Goal: Information Seeking & Learning: Understand process/instructions

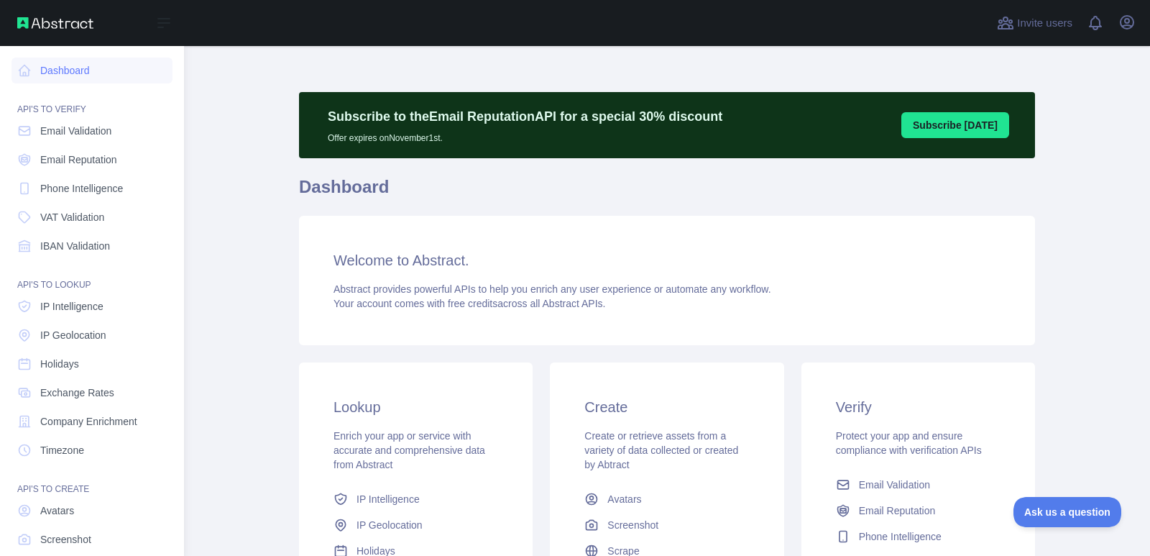
click at [75, 119] on link "Email Validation" at bounding box center [92, 131] width 161 height 26
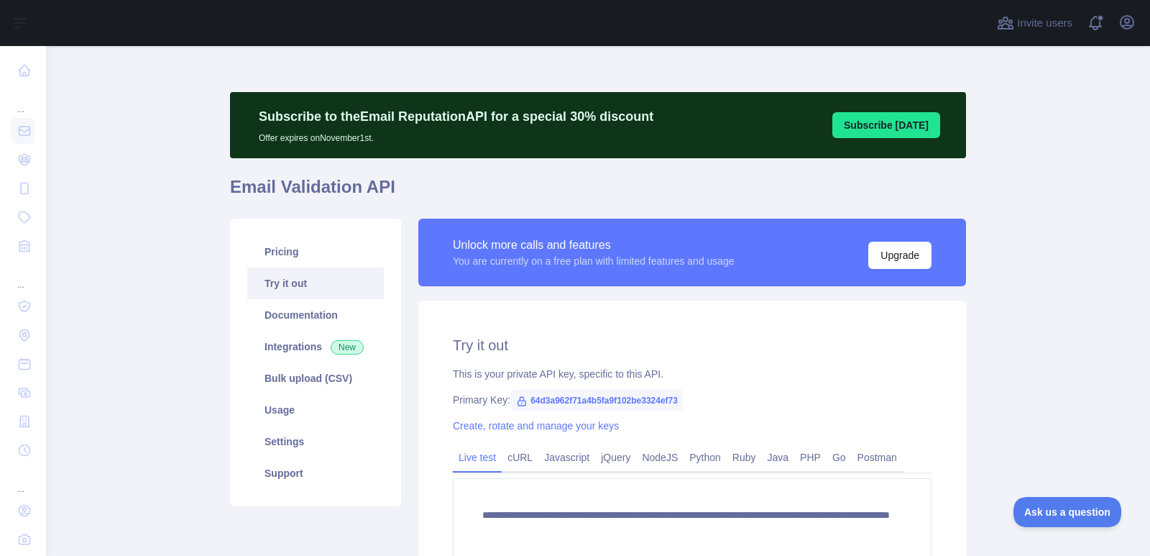
click at [280, 338] on link "Integrations New" at bounding box center [315, 347] width 137 height 32
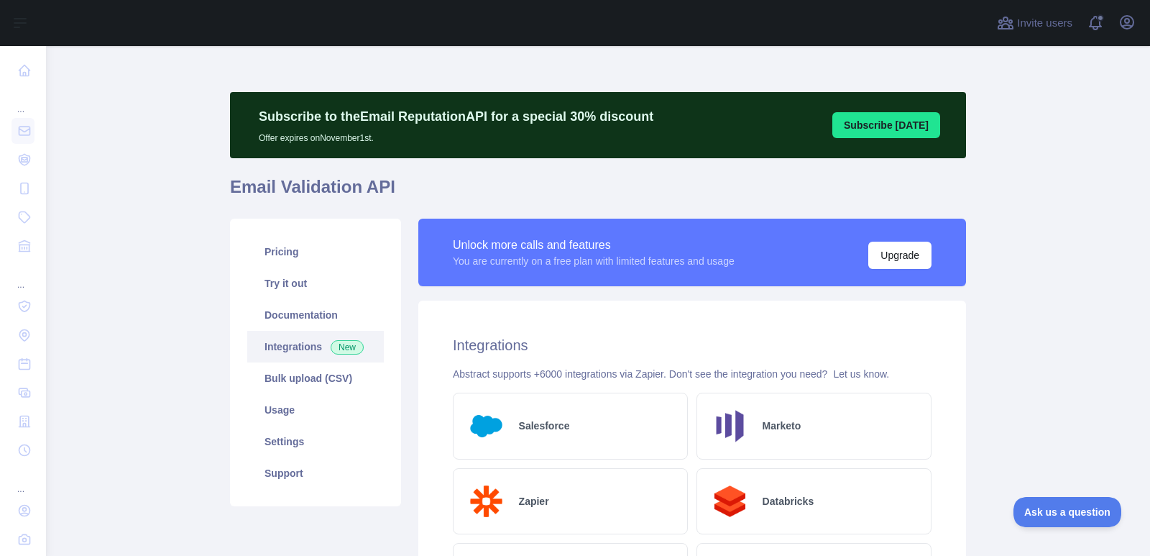
click at [308, 320] on link "Documentation" at bounding box center [315, 315] width 137 height 32
click at [306, 277] on link "Try it out" at bounding box center [315, 283] width 137 height 32
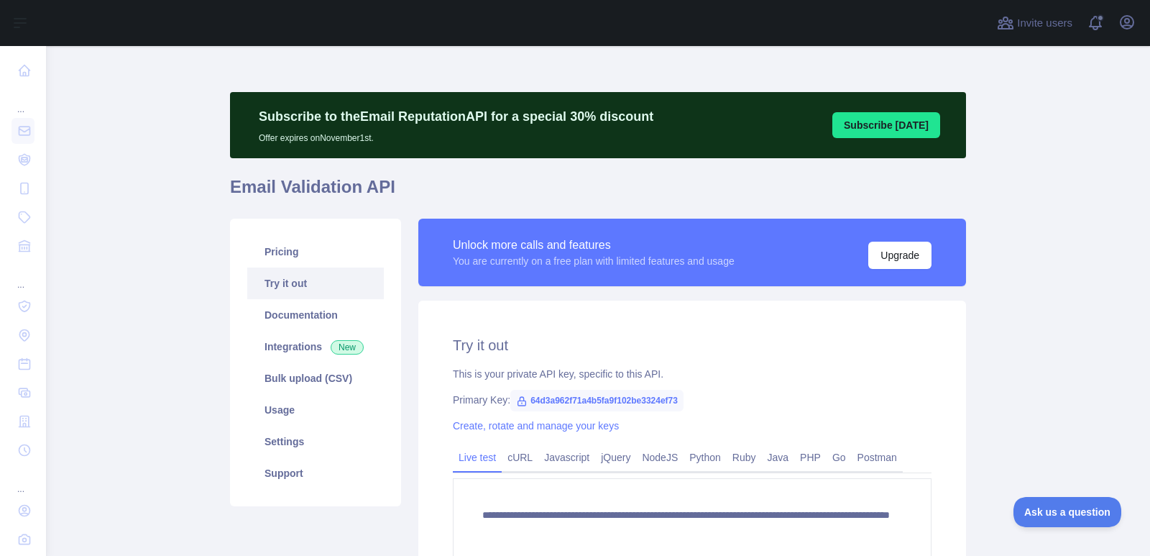
scroll to position [144, 0]
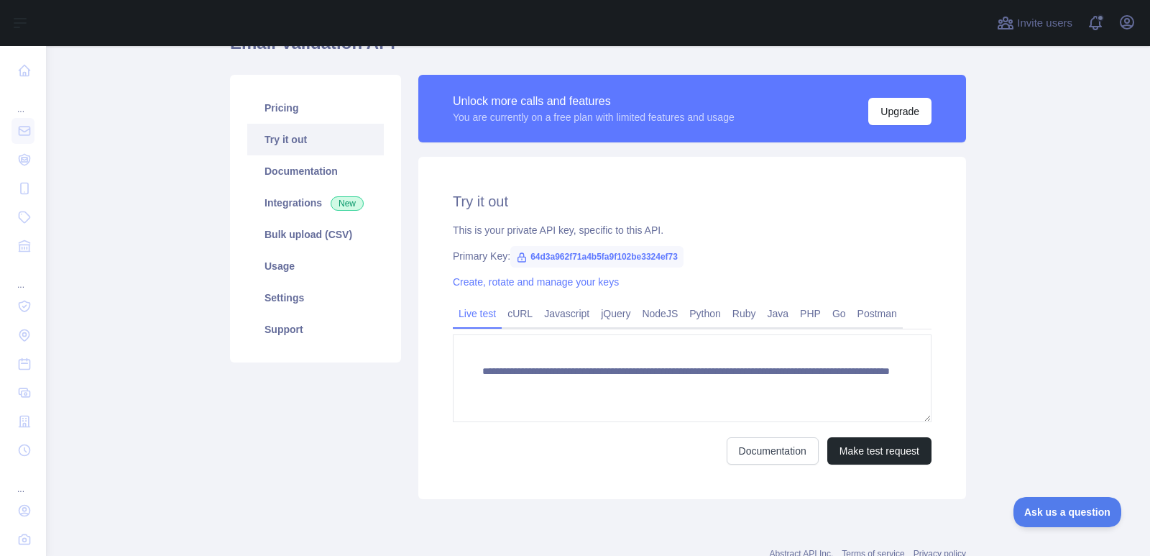
click at [270, 112] on link "Pricing" at bounding box center [315, 108] width 137 height 32
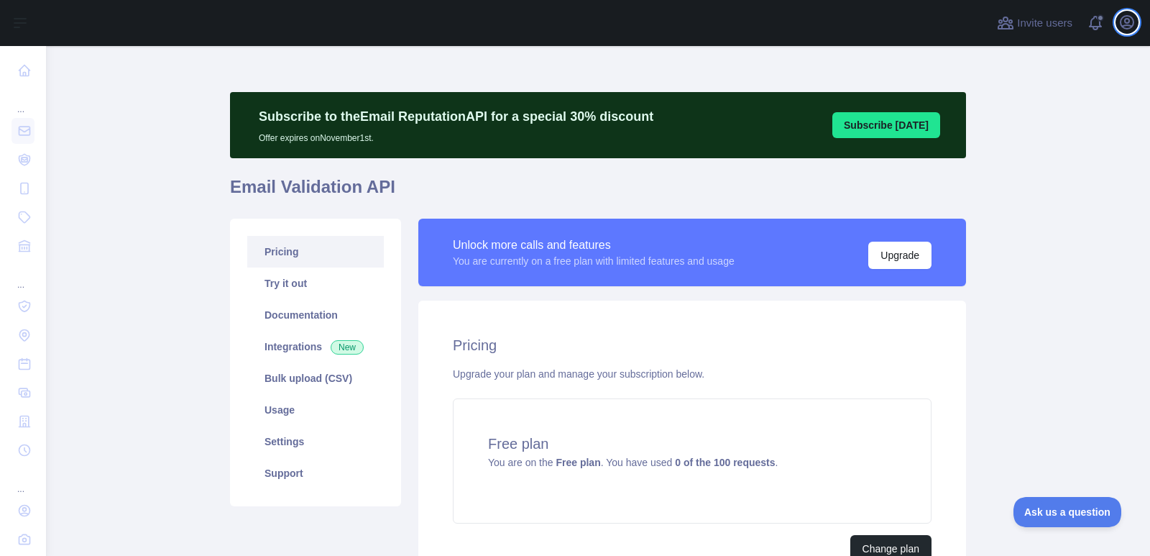
click at [1121, 26] on icon "button" at bounding box center [1127, 22] width 13 height 13
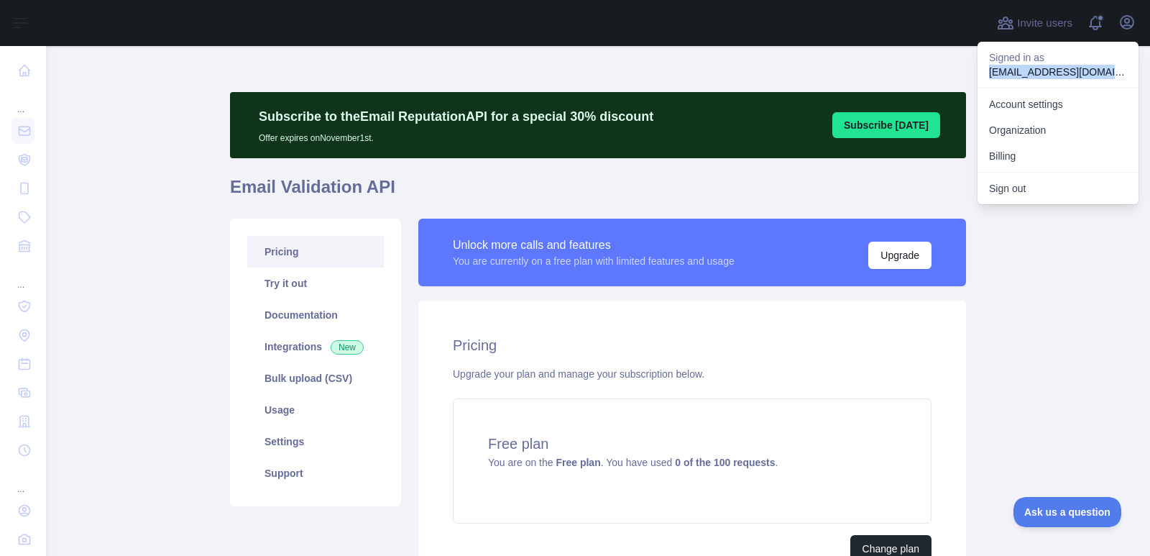
drag, startPoint x: 1116, startPoint y: 68, endPoint x: 987, endPoint y: 70, distance: 129.4
click at [987, 70] on div "Signed in as [EMAIL_ADDRESS][DOMAIN_NAME]" at bounding box center [1058, 65] width 161 height 46
copy p "[EMAIL_ADDRESS][DOMAIN_NAME]"
click at [293, 294] on link "Try it out" at bounding box center [315, 283] width 137 height 32
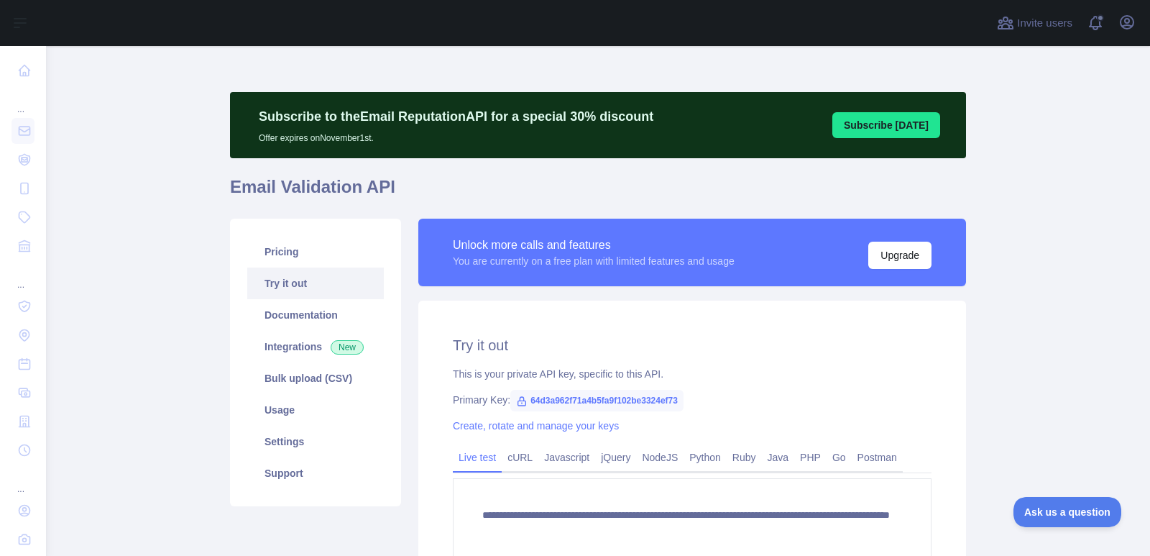
click at [591, 400] on span "64d3a962f71a4b5fa9f102be3324ef73" at bounding box center [596, 401] width 173 height 22
drag, startPoint x: 674, startPoint y: 401, endPoint x: 510, endPoint y: 396, distance: 164.0
click at [510, 396] on span "64d3a962f71a4b5fa9f102be3324ef73" at bounding box center [596, 401] width 173 height 22
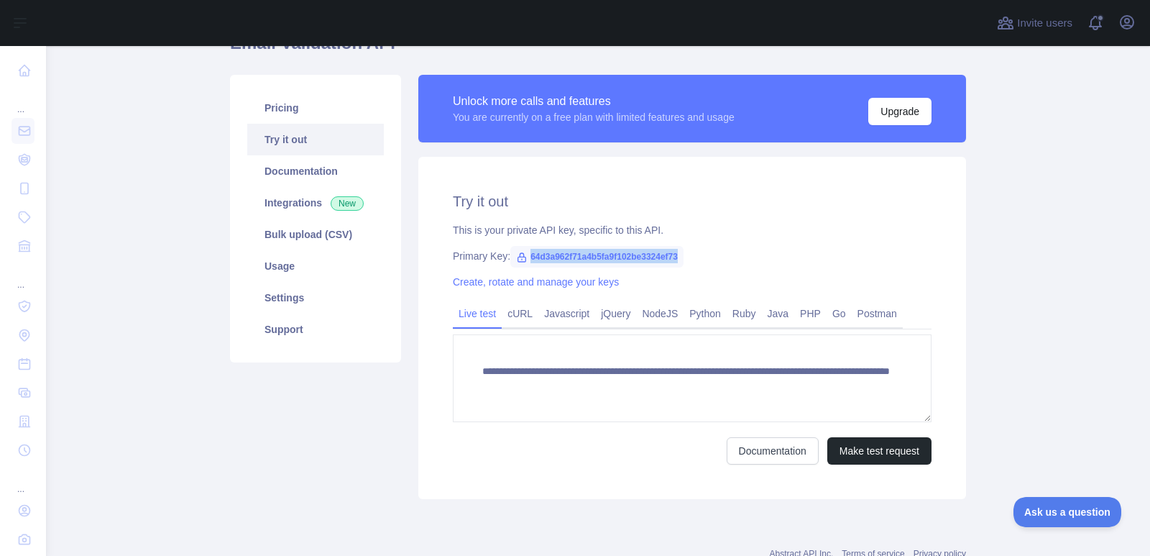
copy span "64d3a962f71a4b5fa9f102be3324ef73"
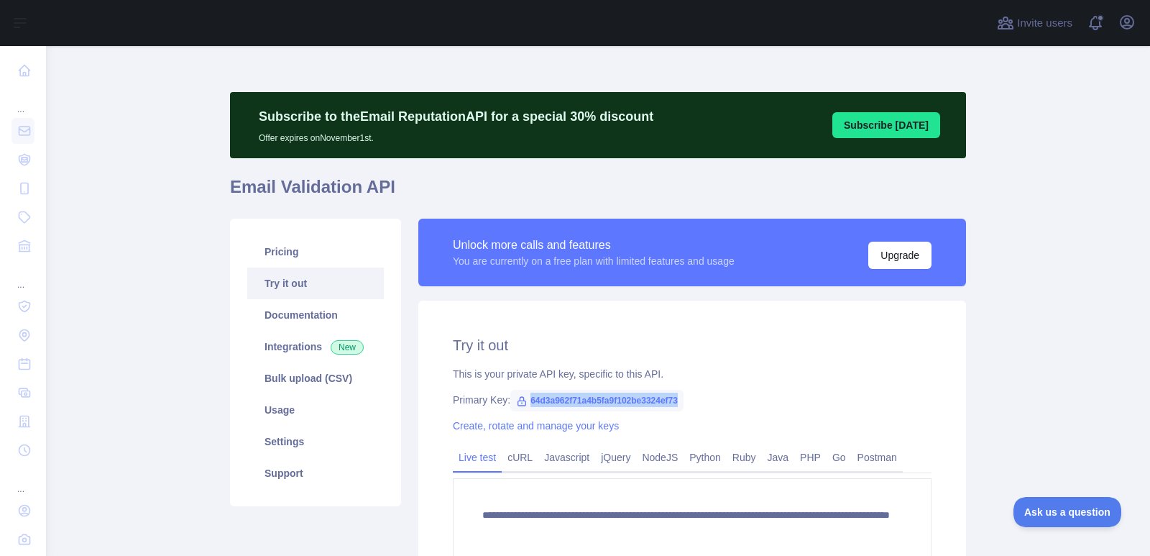
click at [294, 253] on link "Pricing" at bounding box center [315, 252] width 137 height 32
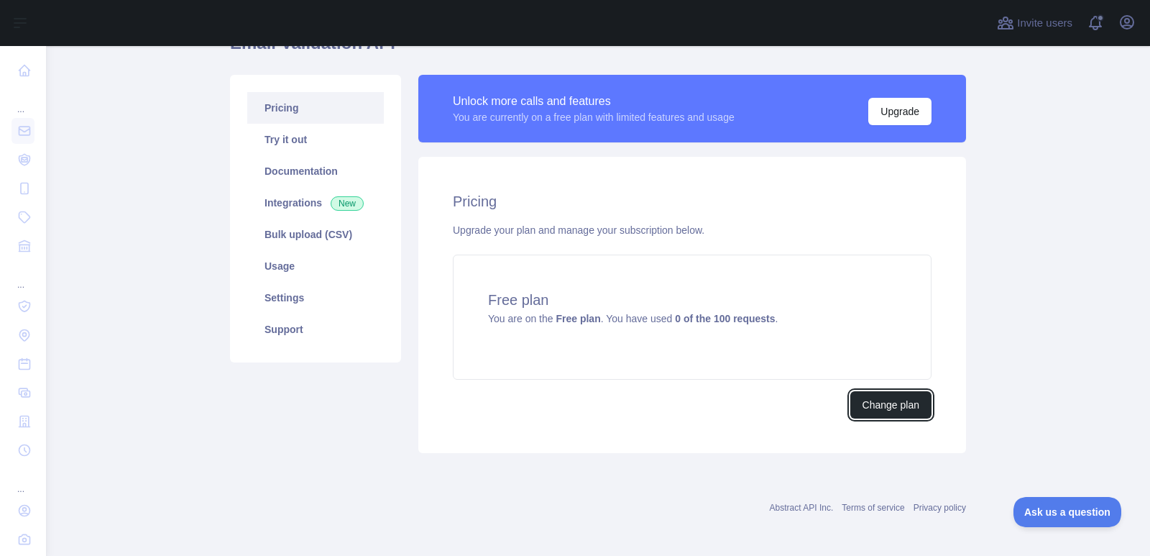
click at [880, 404] on button "Change plan" at bounding box center [890, 404] width 81 height 27
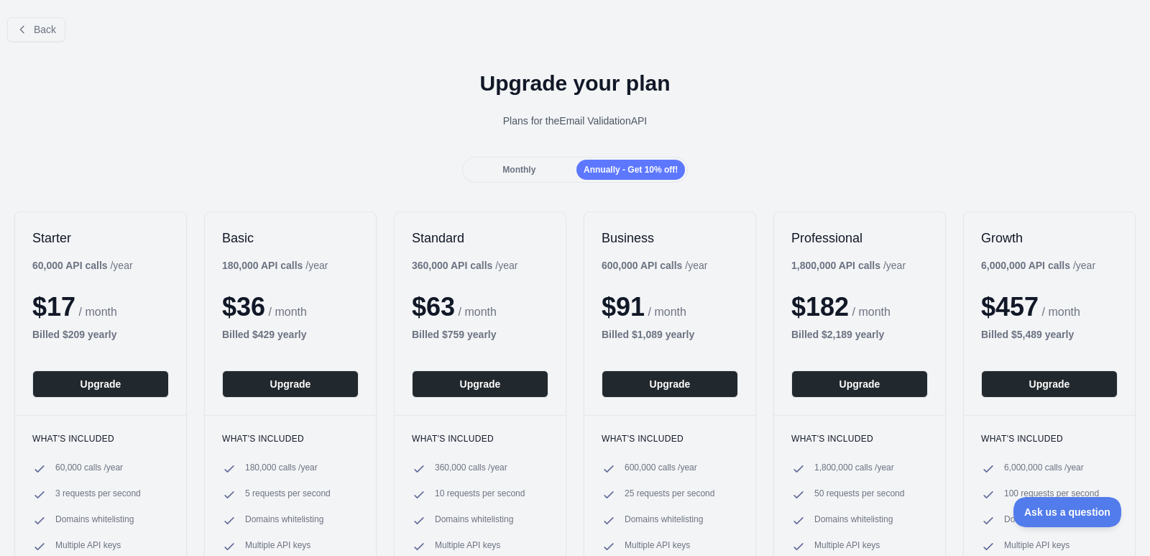
scroll to position [144, 0]
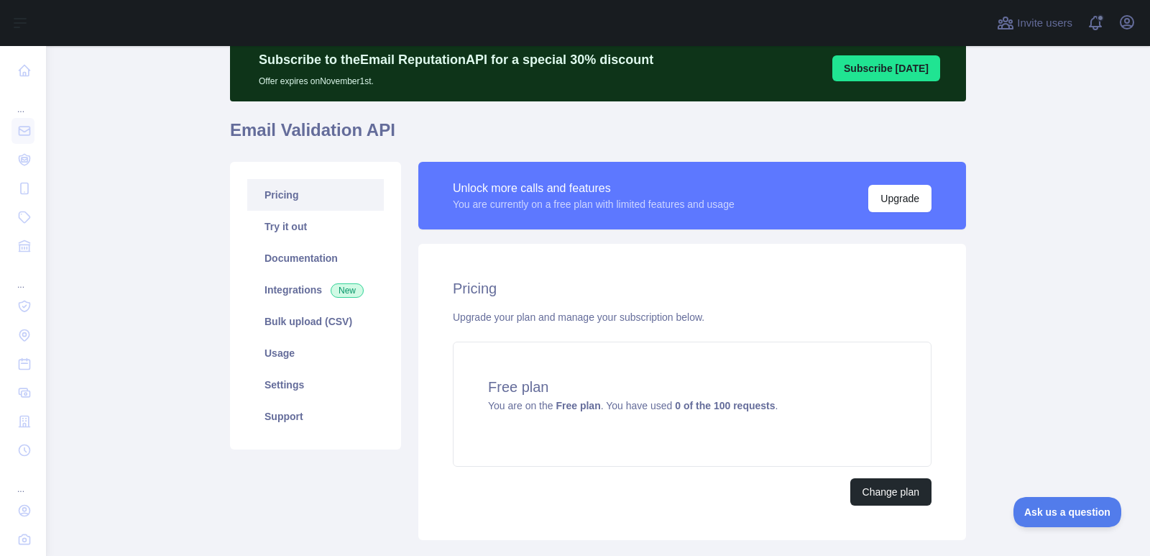
drag, startPoint x: 66, startPoint y: 210, endPoint x: 150, endPoint y: 219, distance: 83.9
click at [66, 210] on main "Subscribe to the Email Reputation API for a special 30 % discount Offer expires…" at bounding box center [598, 301] width 1104 height 510
click at [721, 374] on div "Free plan You are on the Free plan . You have used 0 of the 100 requests ." at bounding box center [692, 403] width 479 height 125
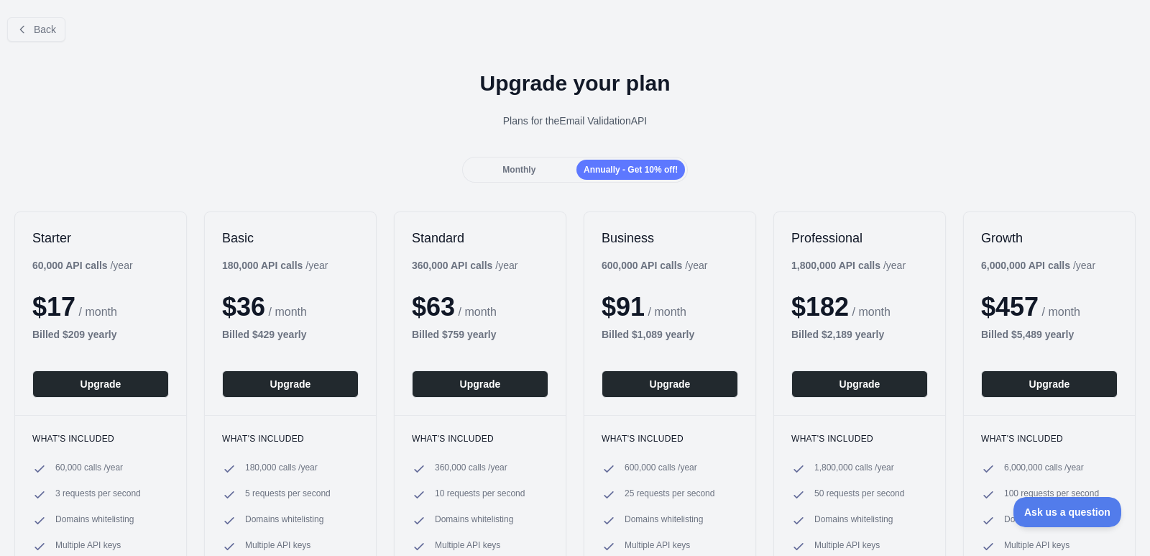
drag, startPoint x: 518, startPoint y: 168, endPoint x: 493, endPoint y: 173, distance: 25.0
click at [518, 168] on span "Monthly" at bounding box center [518, 170] width 33 height 10
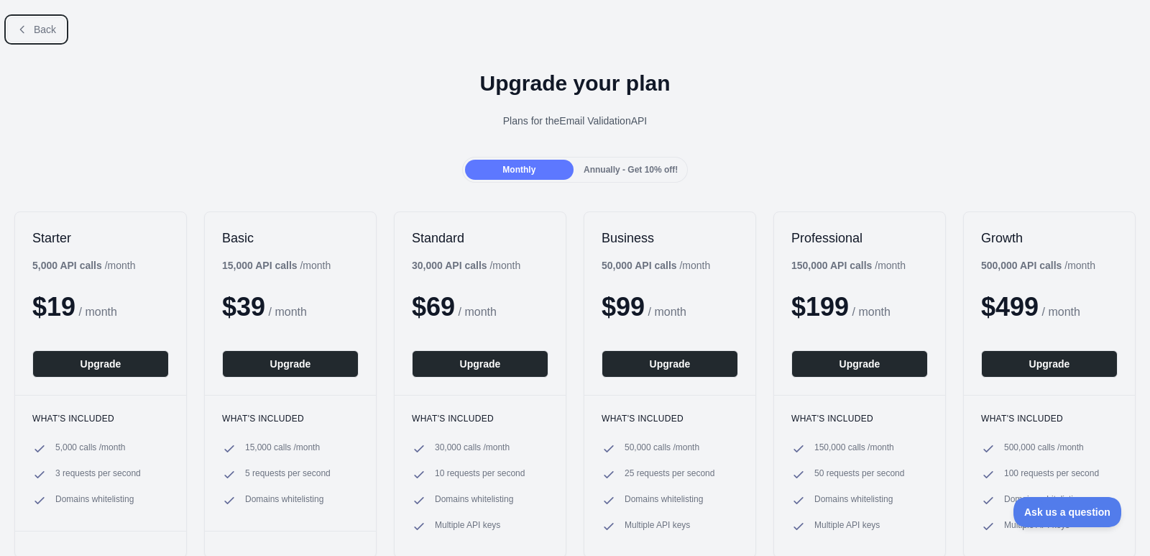
click at [32, 23] on button "Back" at bounding box center [36, 29] width 58 height 24
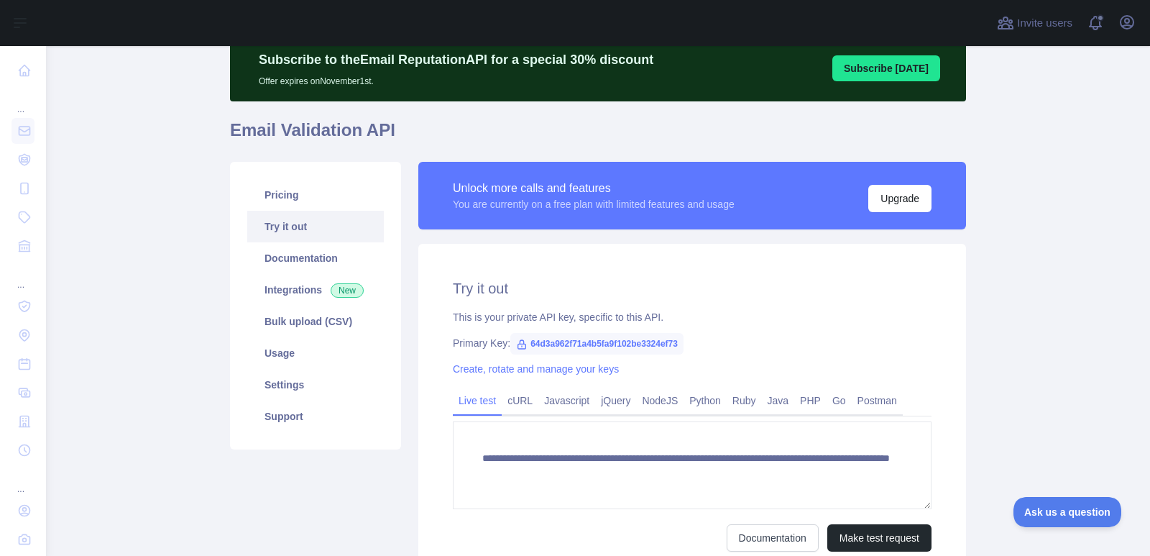
click at [569, 342] on span "64d3a962f71a4b5fa9f102be3324ef73" at bounding box center [596, 344] width 173 height 22
click at [516, 346] on icon at bounding box center [522, 345] width 12 height 12
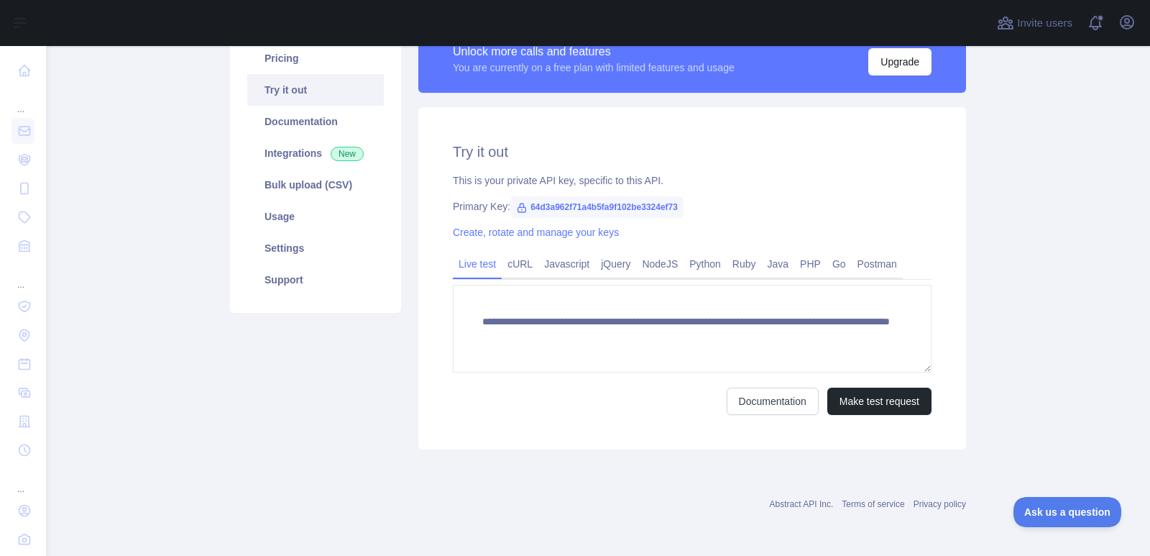
click at [522, 258] on link "cURL" at bounding box center [520, 263] width 37 height 23
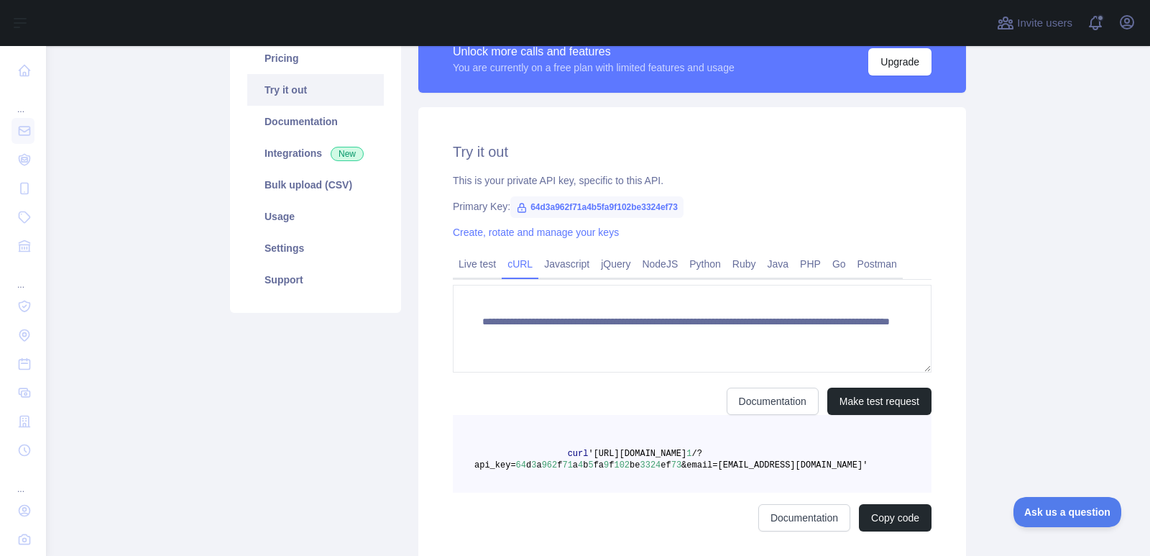
scroll to position [180, 0]
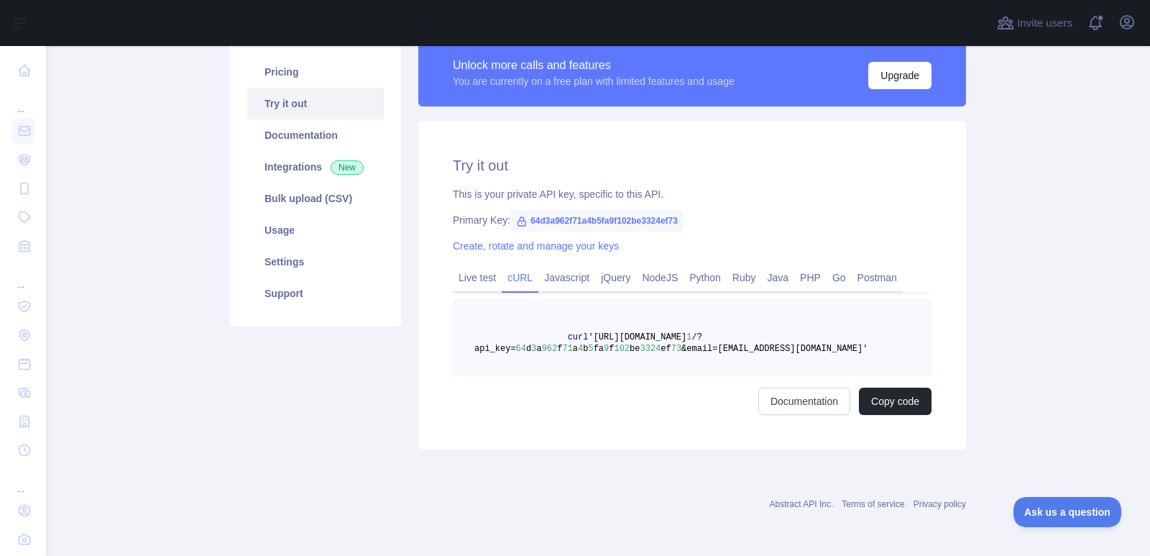
click at [561, 277] on link "Javascript" at bounding box center [566, 277] width 57 height 23
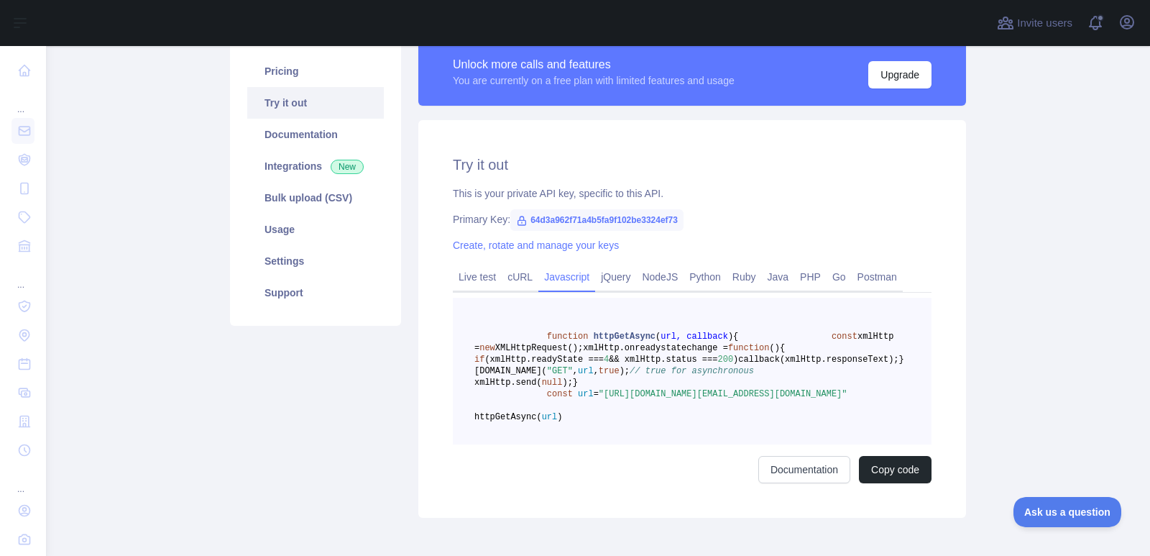
drag, startPoint x: 657, startPoint y: 464, endPoint x: 569, endPoint y: 454, distance: 88.3
click at [569, 399] on span "const url = "[URL][DOMAIN_NAME][EMAIL_ADDRESS][DOMAIN_NAME]"" at bounding box center [660, 394] width 373 height 10
click at [625, 399] on span ""[URL][DOMAIN_NAME][EMAIL_ADDRESS][DOMAIN_NAME]"" at bounding box center [723, 394] width 249 height 10
drag, startPoint x: 654, startPoint y: 464, endPoint x: 508, endPoint y: 465, distance: 145.9
click at [599, 399] on span ""[URL][DOMAIN_NAME][EMAIL_ADDRESS][DOMAIN_NAME]"" at bounding box center [723, 394] width 249 height 10
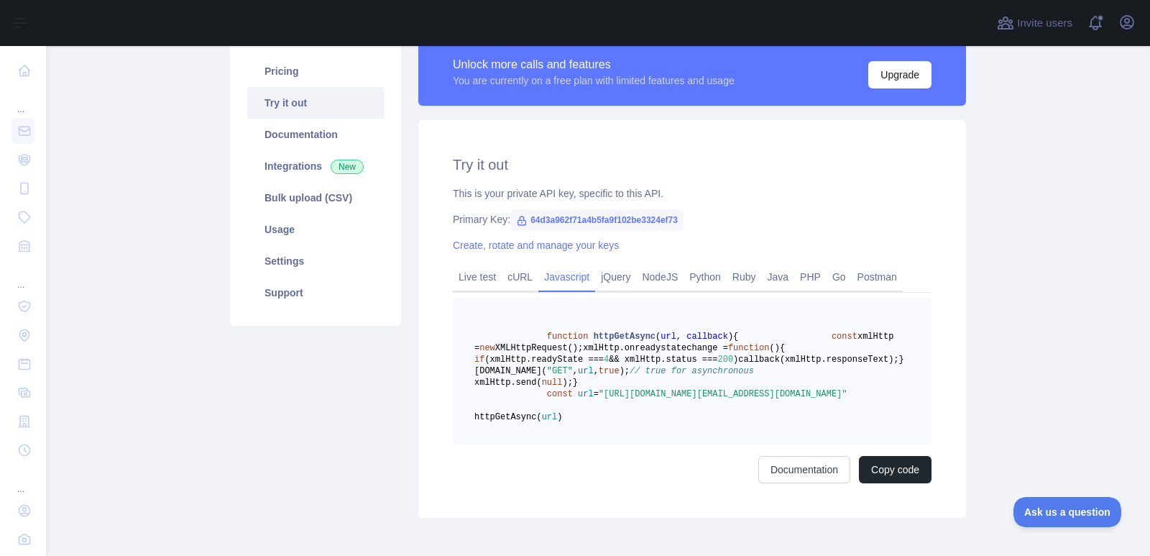
copy span "64d3a962f71a4b5fa9f102be3324ef73"
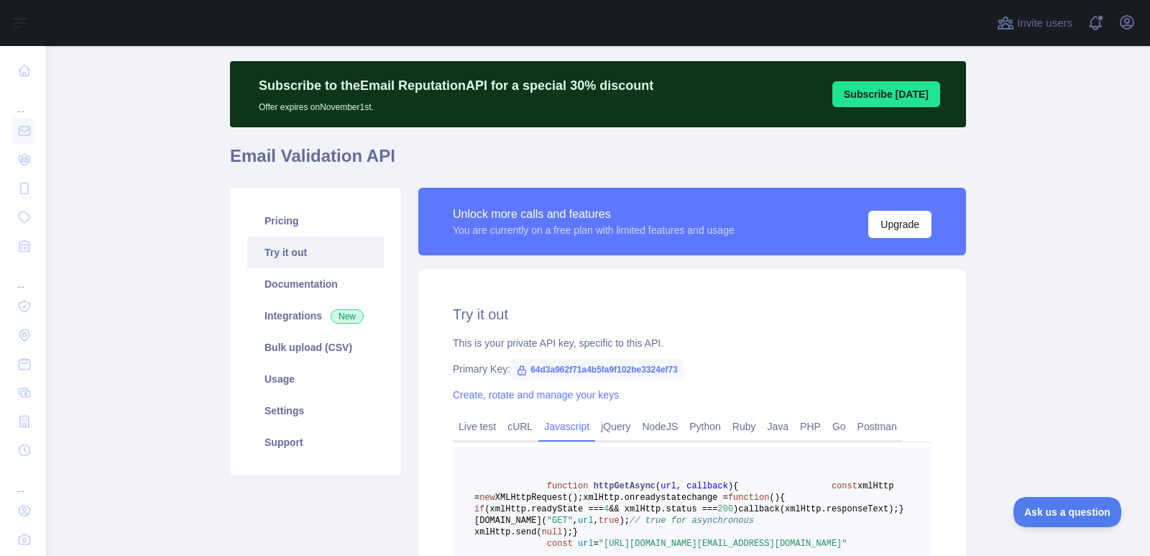
scroll to position [0, 0]
